Goal: Navigation & Orientation: Find specific page/section

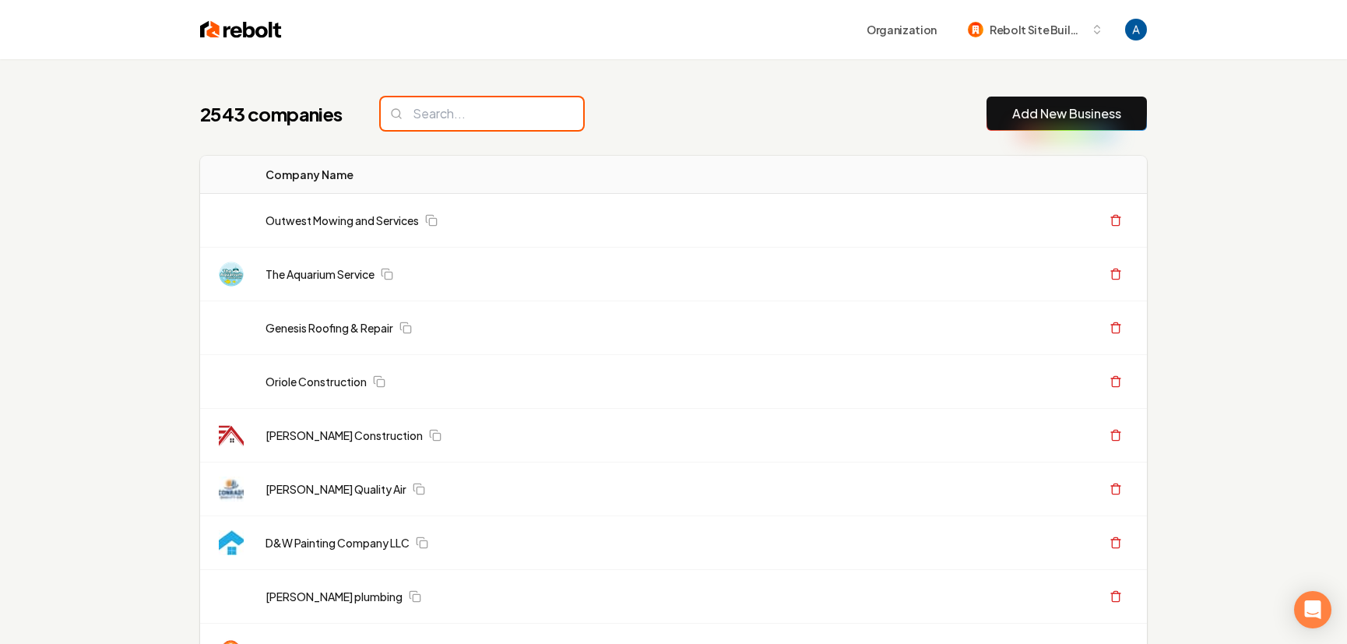
click at [444, 118] on input "search" at bounding box center [482, 113] width 202 height 33
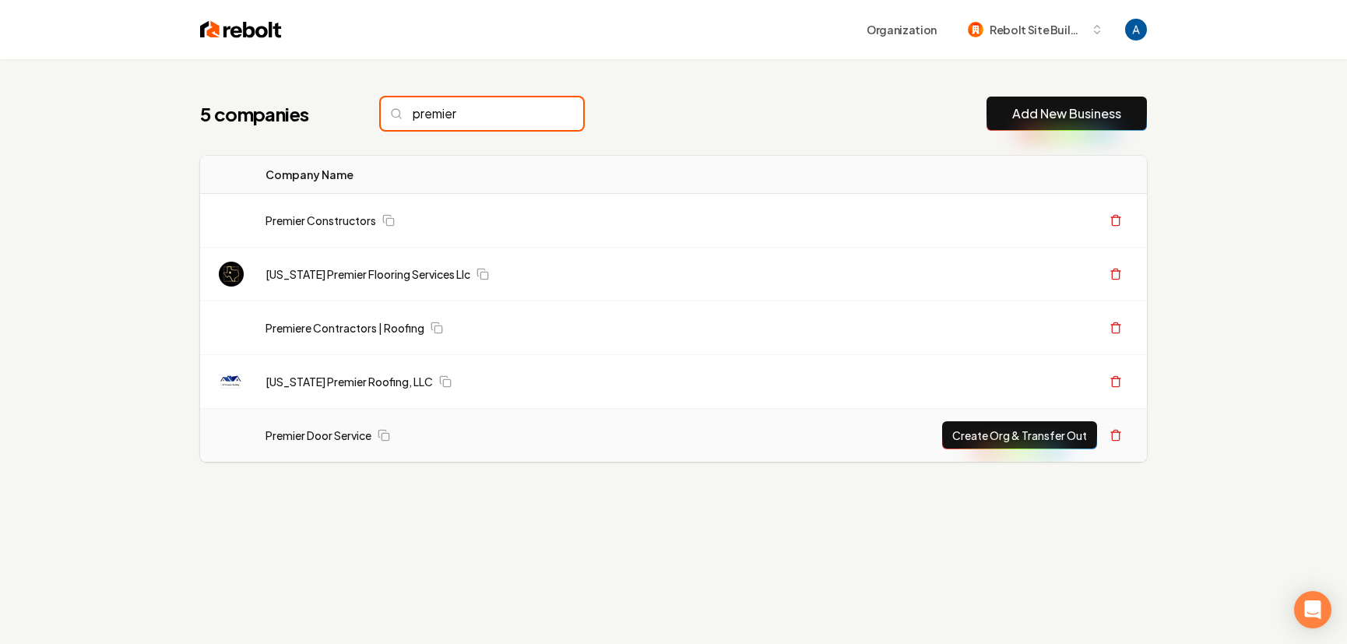
type input "premier"
click at [315, 444] on td "Premier Door Service" at bounding box center [491, 436] width 477 height 54
click at [316, 440] on link "Premier Door Service" at bounding box center [319, 436] width 106 height 16
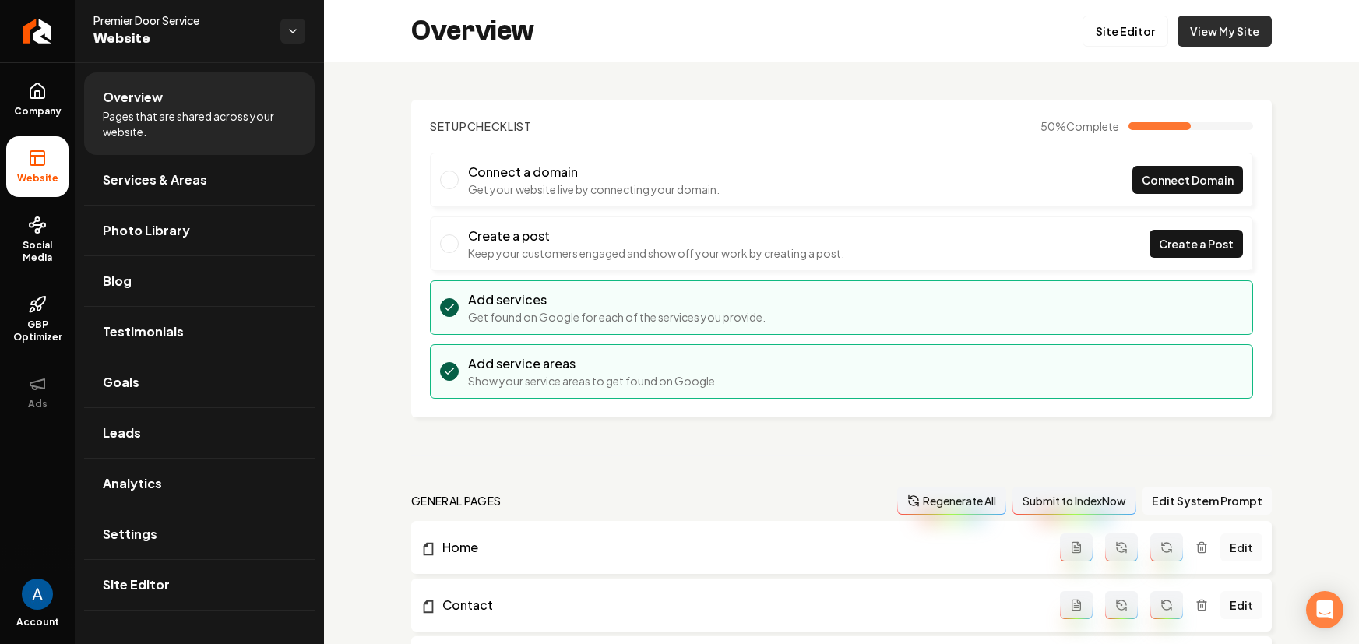
click at [1226, 40] on link "View My Site" at bounding box center [1224, 31] width 94 height 31
click at [37, 26] on icon "Return to dashboard" at bounding box center [37, 31] width 25 height 25
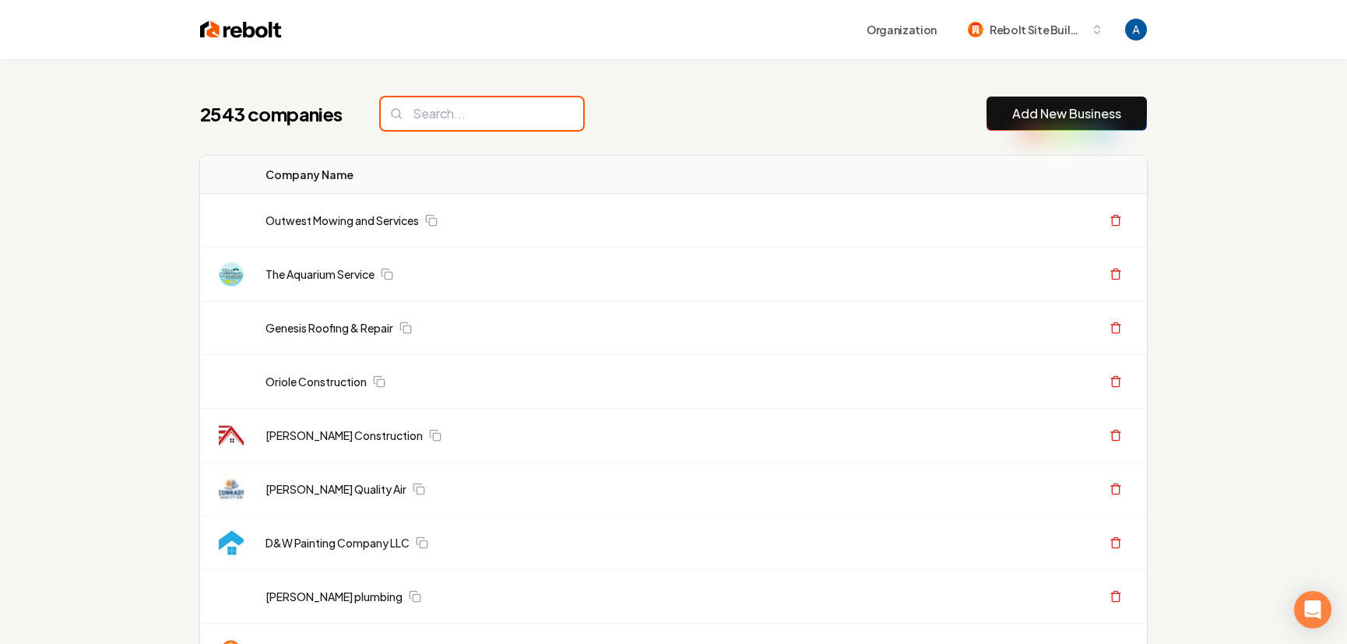
click at [463, 113] on input "search" at bounding box center [482, 113] width 202 height 33
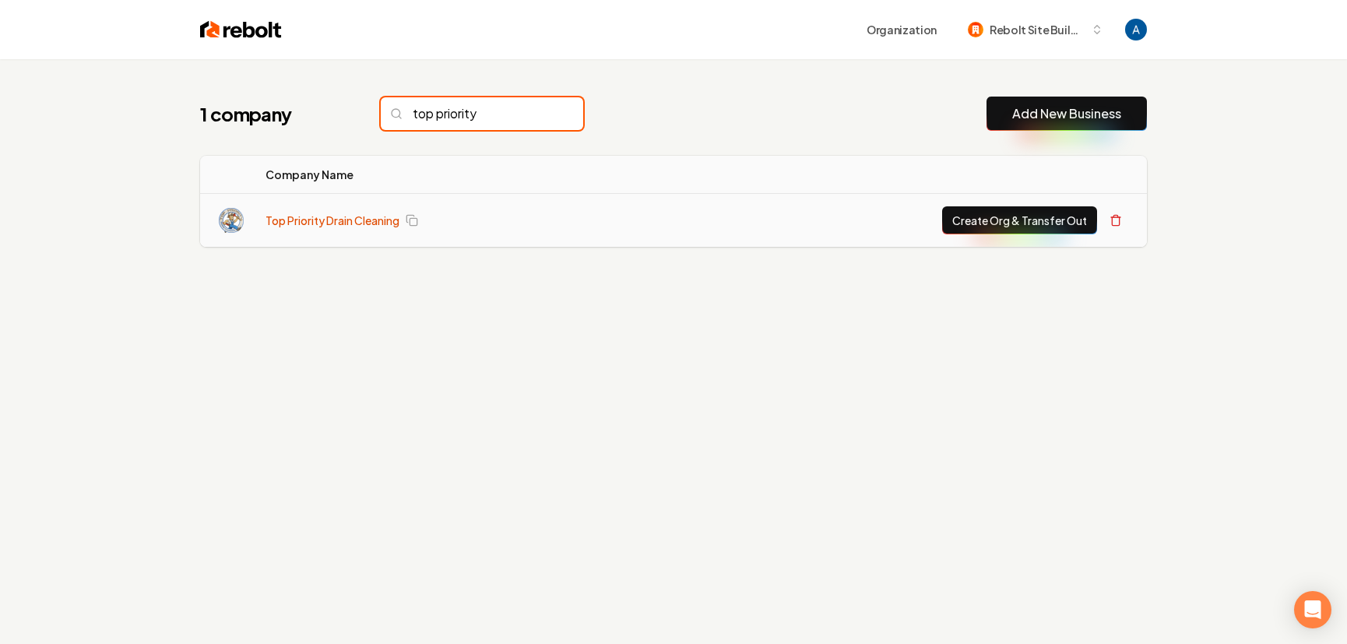
type input "top priority"
click at [369, 225] on link "Top Priority Drain Cleaning" at bounding box center [333, 221] width 134 height 16
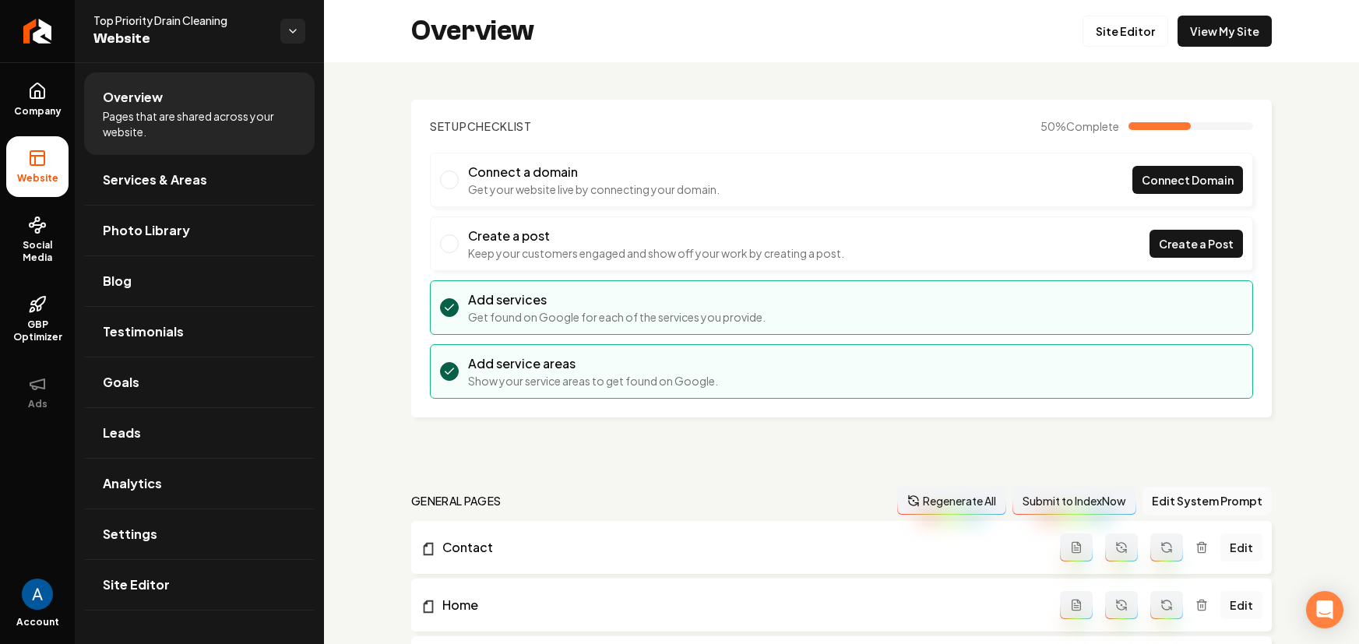
click at [1211, 47] on div "Overview Site Editor View My Site" at bounding box center [841, 31] width 1035 height 62
click at [1207, 39] on link "View My Site" at bounding box center [1224, 31] width 94 height 31
